Goal: Browse casually

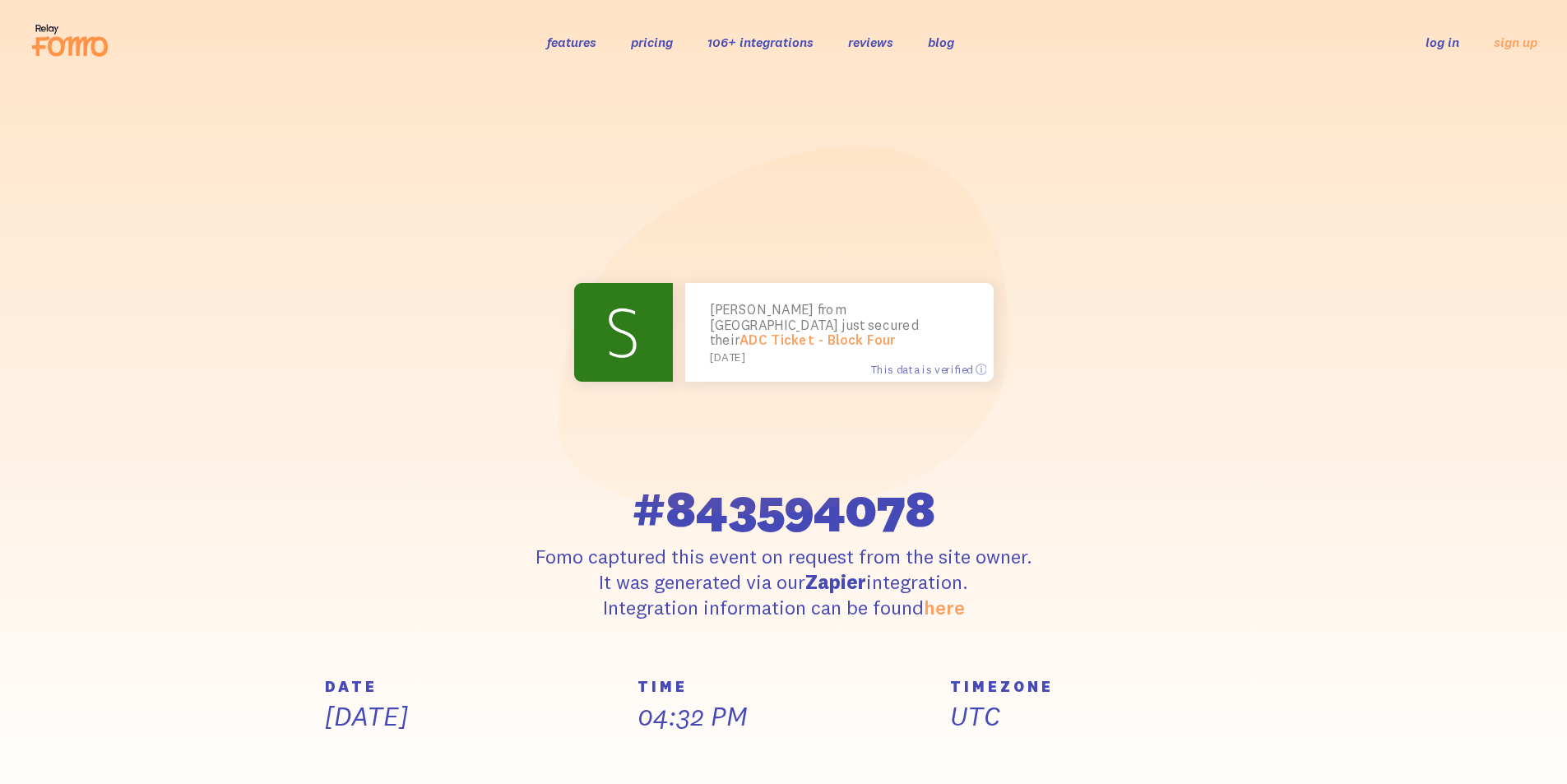
click at [54, 33] on icon at bounding box center [70, 40] width 80 height 41
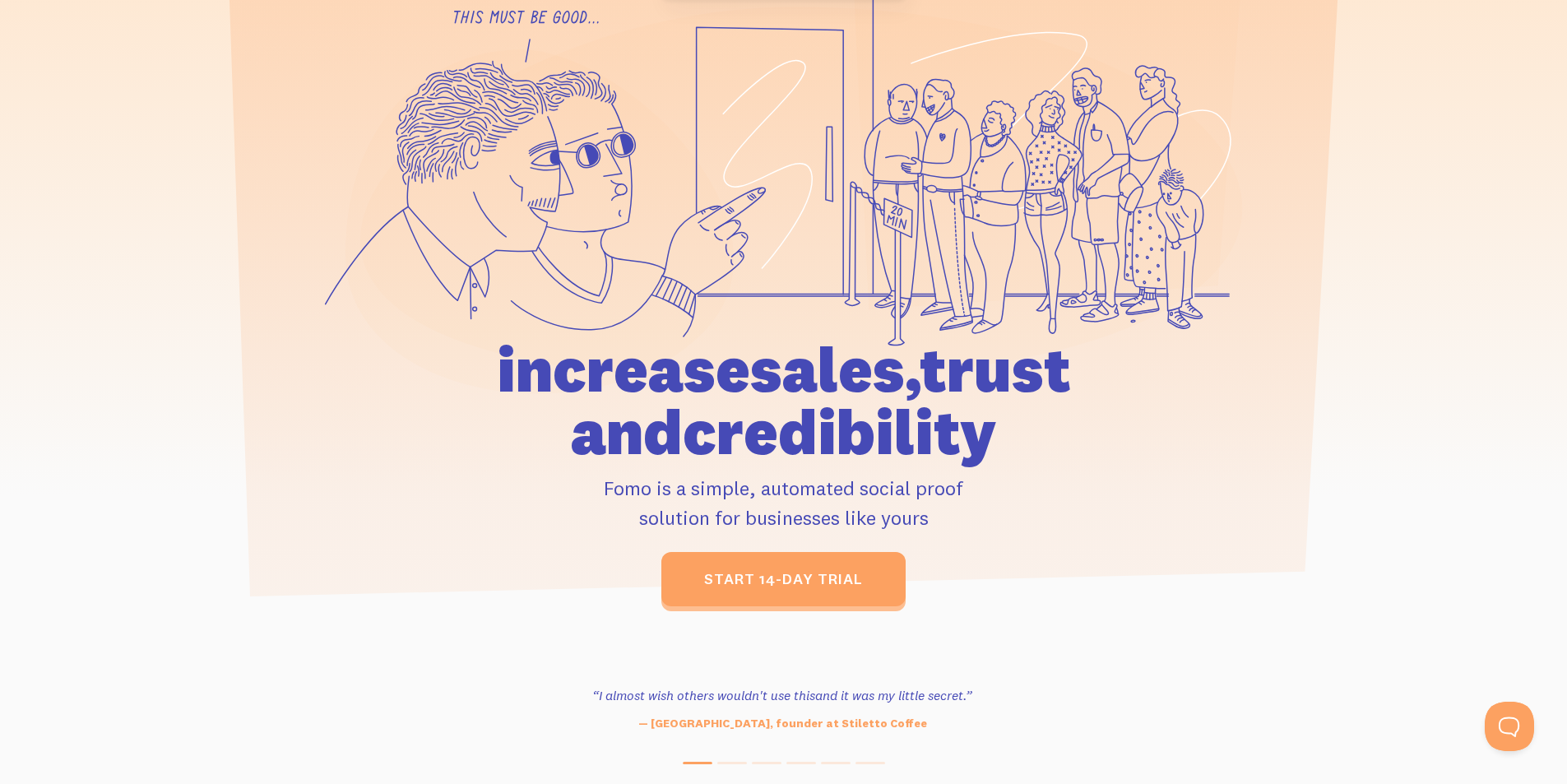
scroll to position [164, 0]
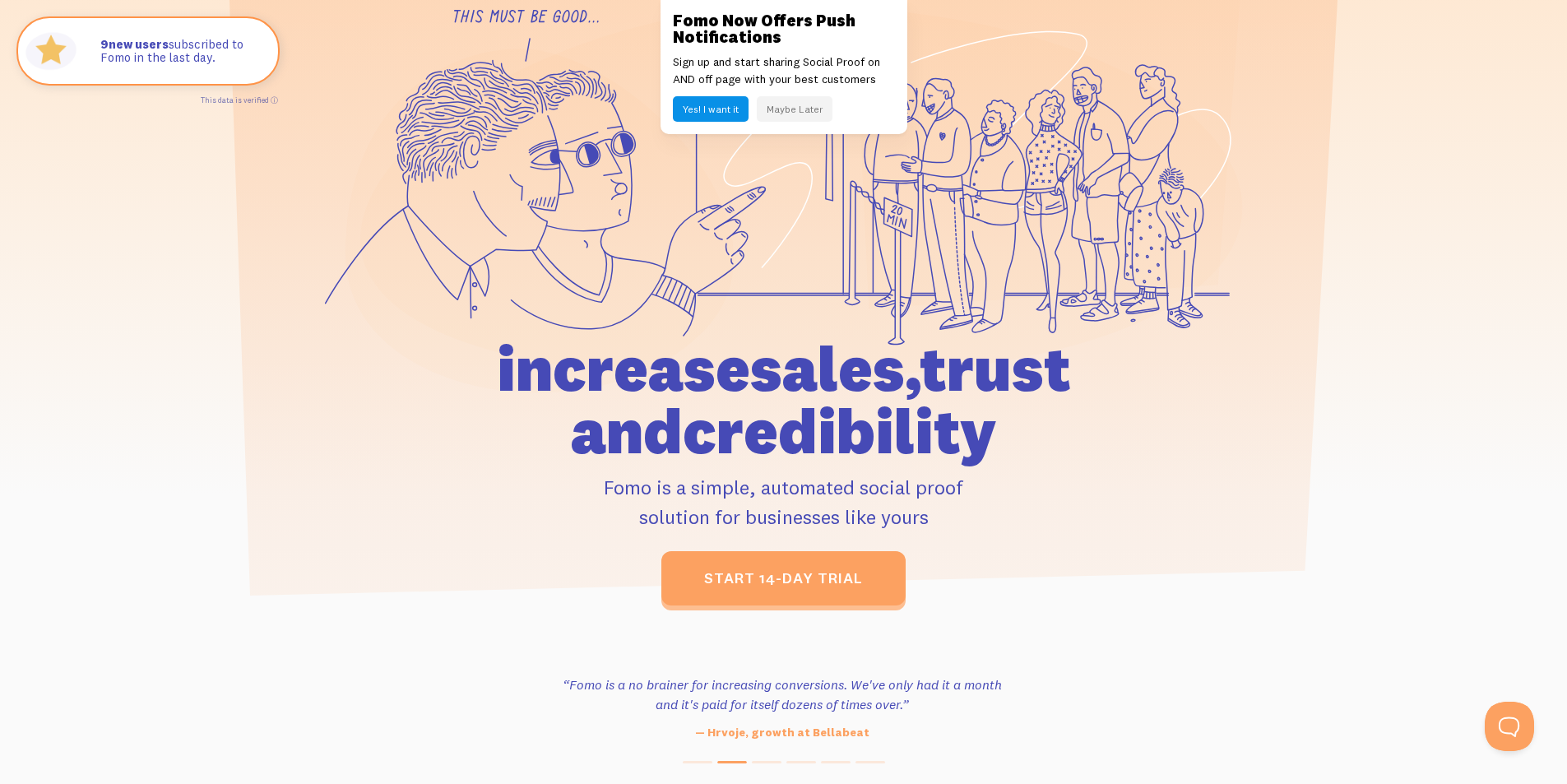
click at [795, 108] on button "Maybe Later" at bounding box center [795, 108] width 76 height 25
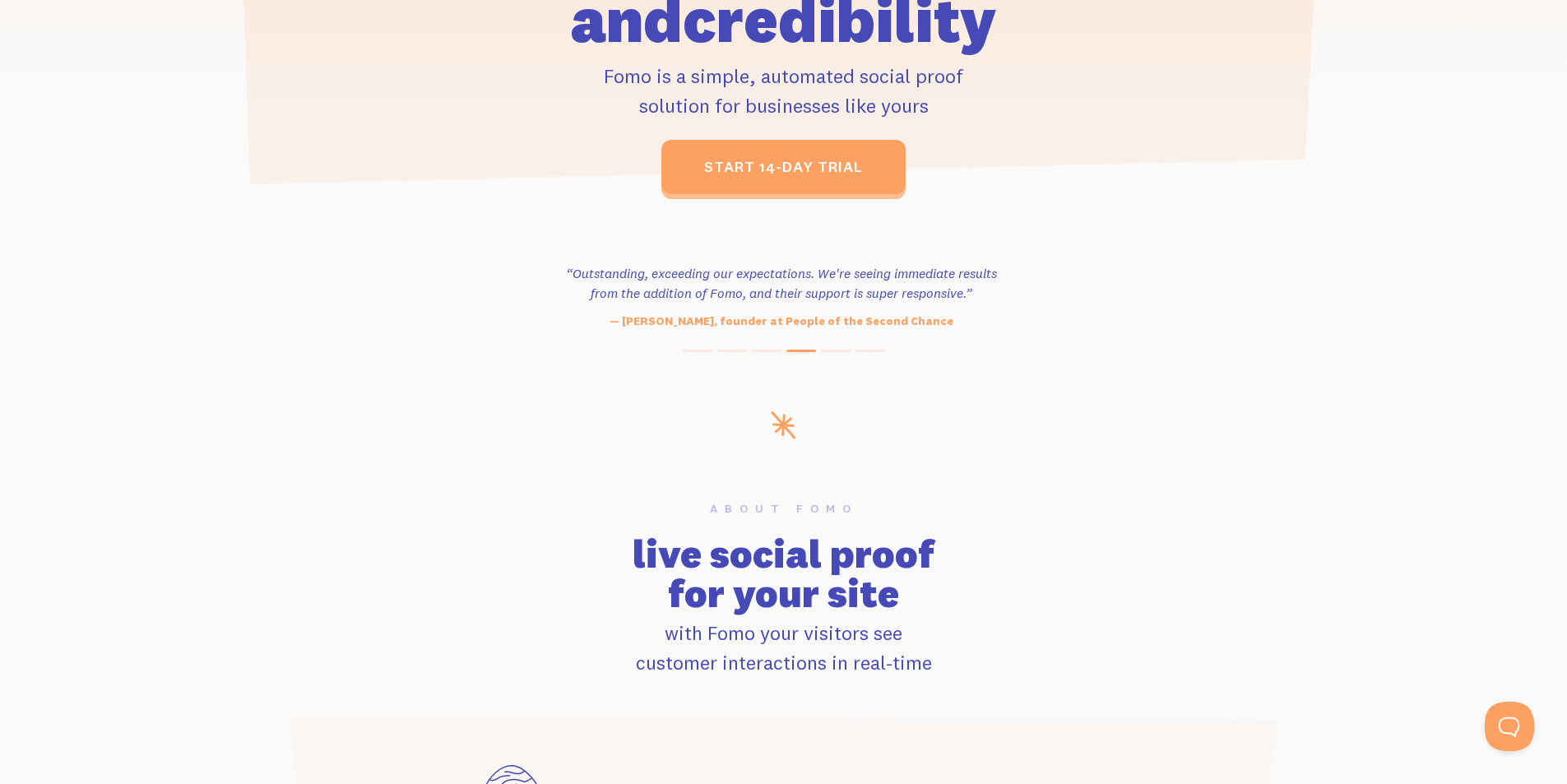
scroll to position [904, 0]
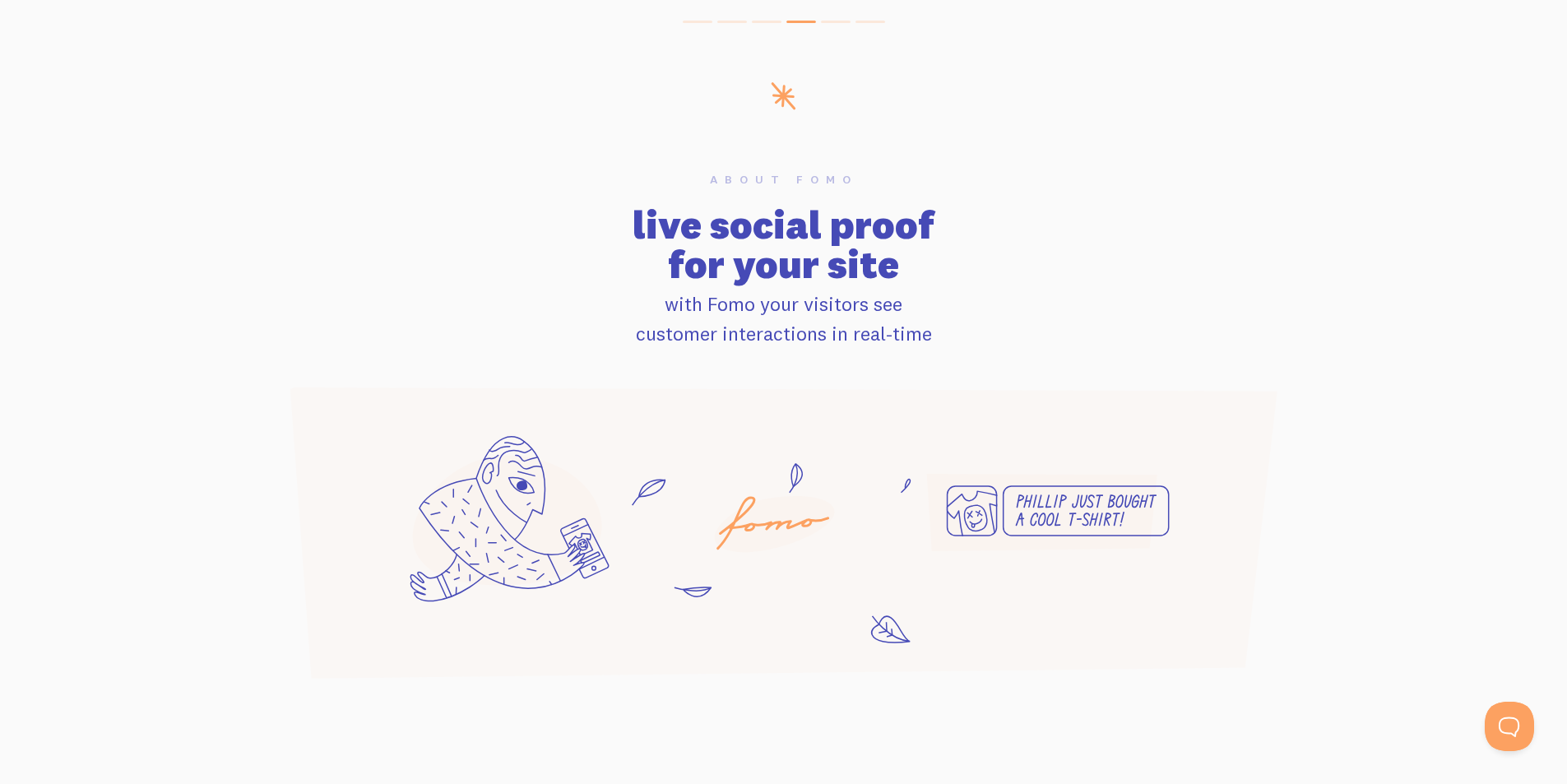
drag, startPoint x: 621, startPoint y: 217, endPoint x: 924, endPoint y: 276, distance: 308.7
click at [924, 276] on h2 "live social proof for your site" at bounding box center [784, 244] width 1033 height 79
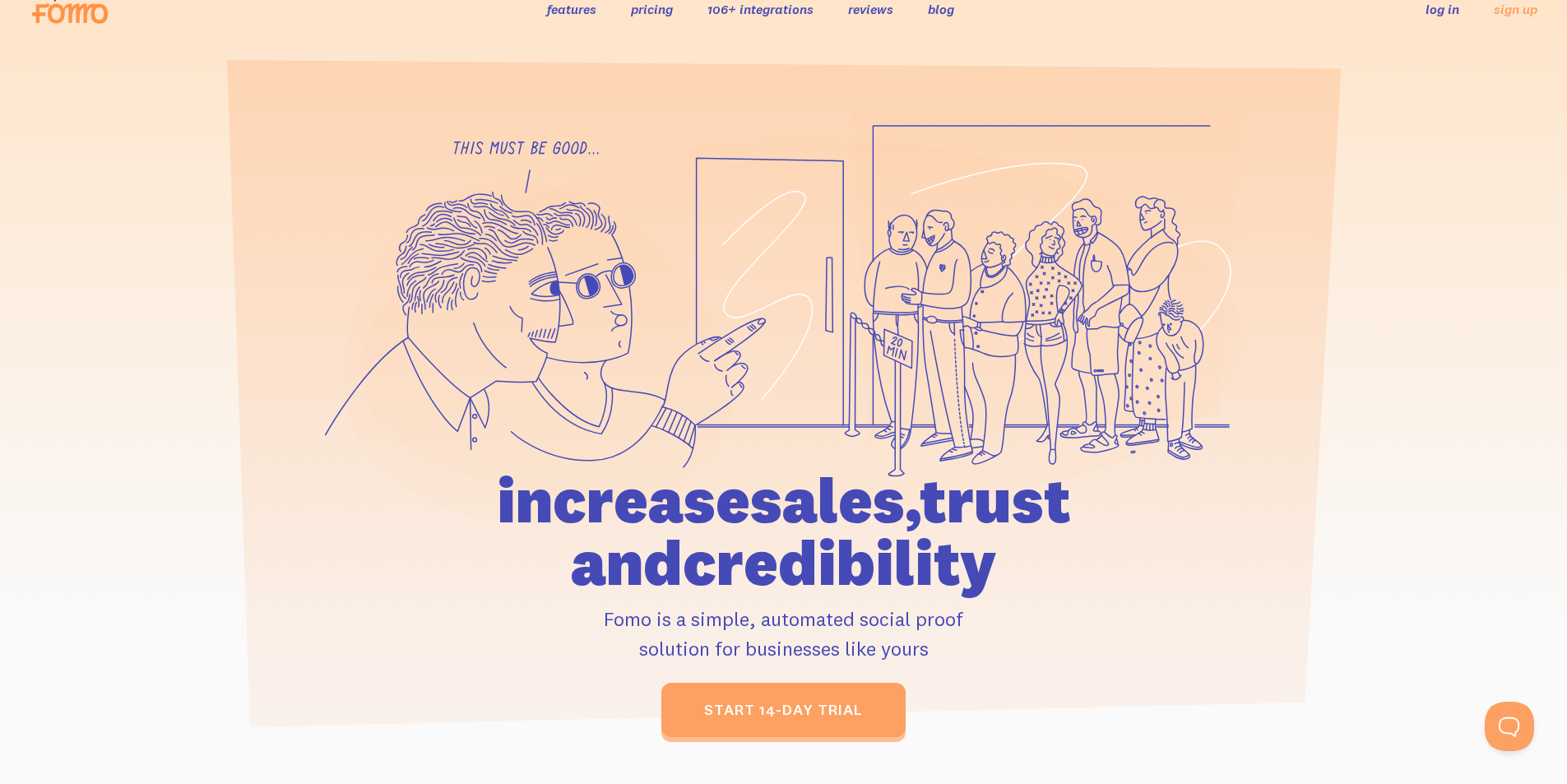
scroll to position [0, 0]
